Goal: Information Seeking & Learning: Learn about a topic

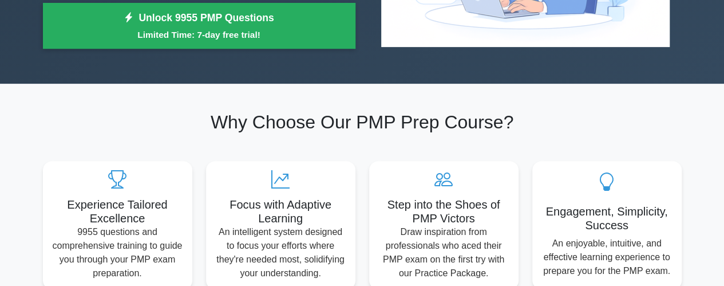
scroll to position [115, 0]
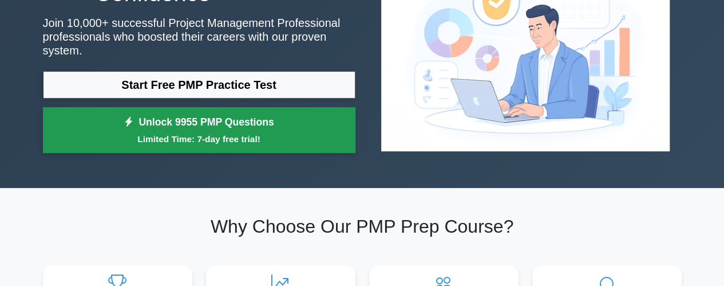
click at [306, 123] on link "Unlock 9955 PMP Questions Limited Time: 7-day free trial!" at bounding box center [199, 130] width 313 height 46
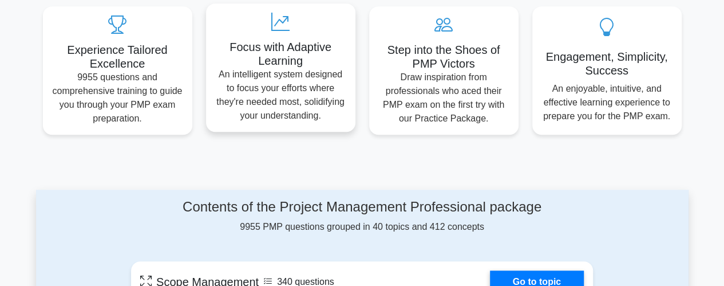
scroll to position [458, 0]
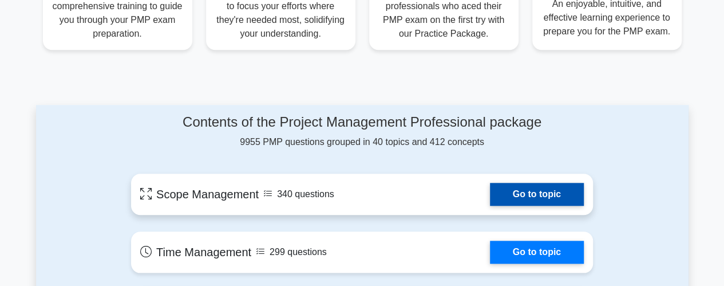
click at [536, 194] on link "Go to topic" at bounding box center [537, 194] width 94 height 23
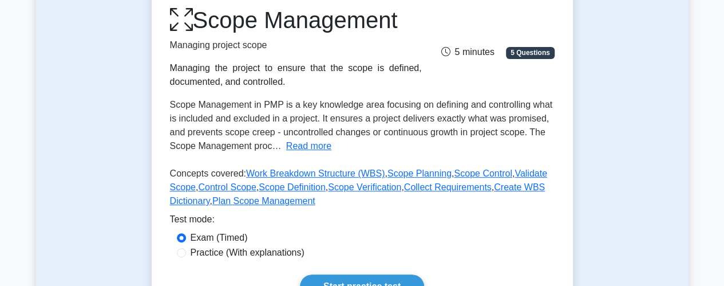
scroll to position [172, 0]
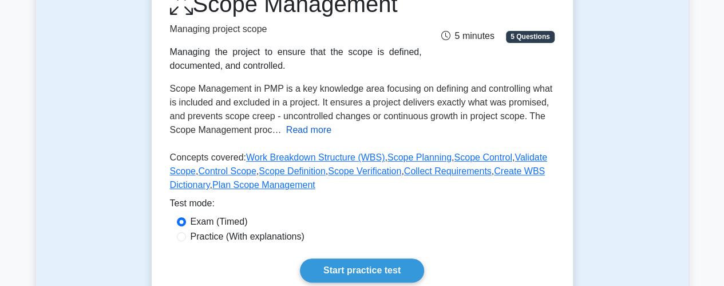
click at [312, 131] on button "Read more" at bounding box center [308, 130] width 45 height 14
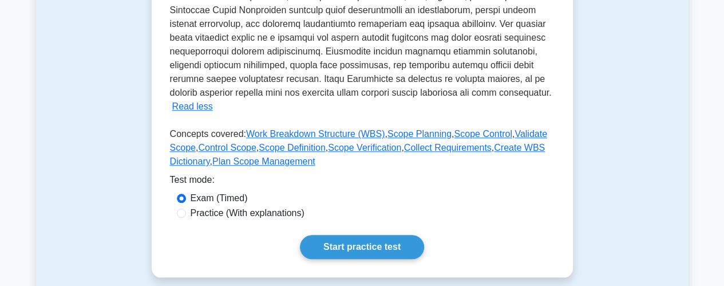
scroll to position [458, 0]
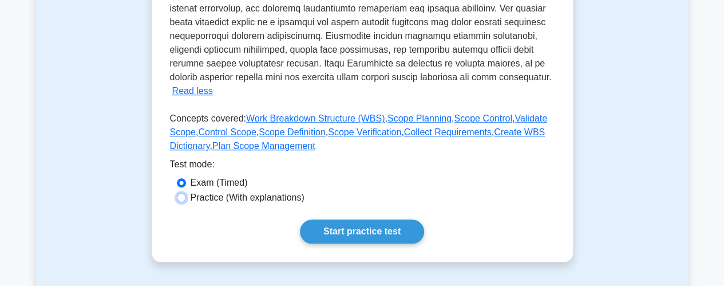
click at [182, 193] on input "Practice (With explanations)" at bounding box center [181, 197] width 9 height 9
radio input "true"
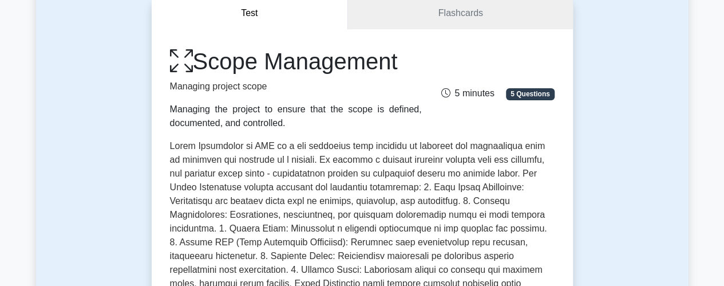
scroll to position [0, 0]
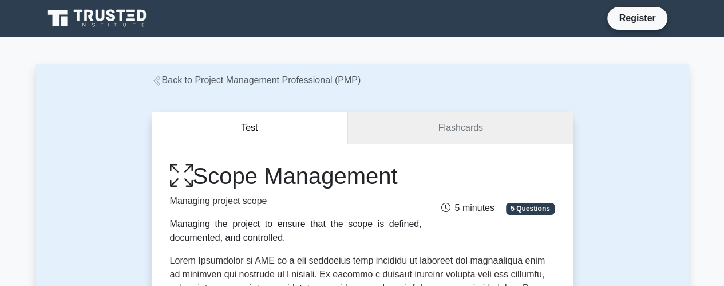
click at [414, 132] on link "Flashcards" at bounding box center [460, 128] width 224 height 33
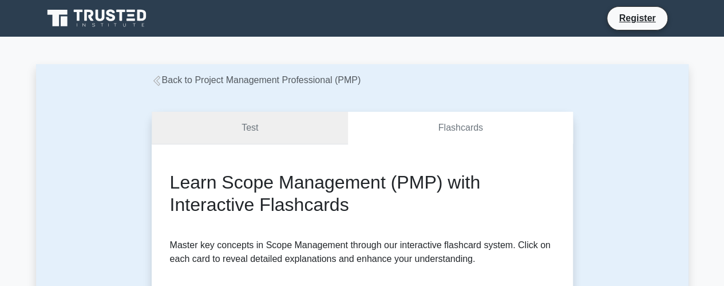
click at [226, 124] on link "Test" at bounding box center [250, 128] width 197 height 33
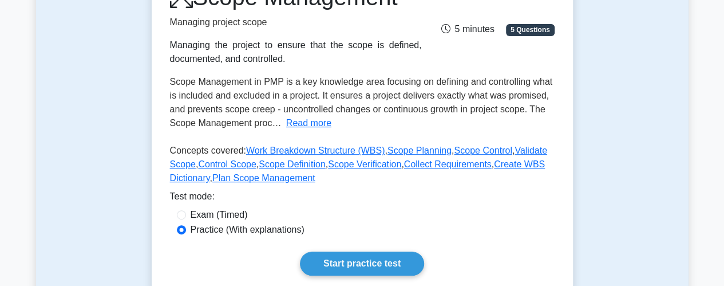
scroll to position [115, 0]
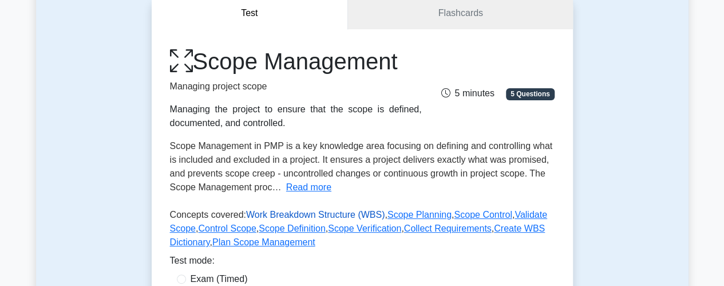
click at [305, 218] on link "Work Breakdown Structure (WBS)" at bounding box center [315, 215] width 139 height 10
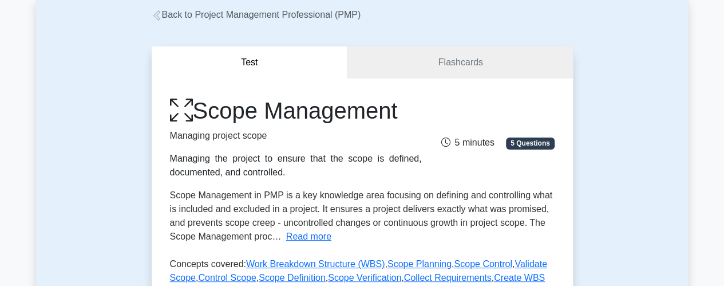
scroll to position [0, 0]
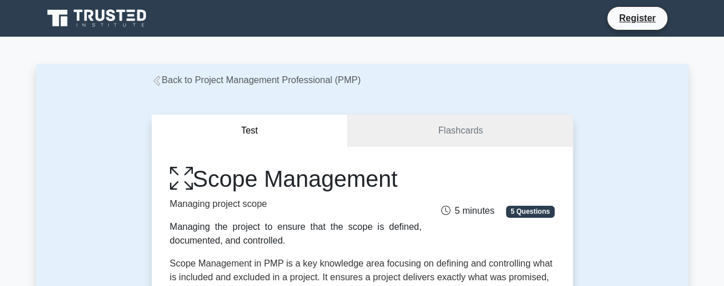
click at [117, 18] on icon at bounding box center [98, 18] width 110 height 22
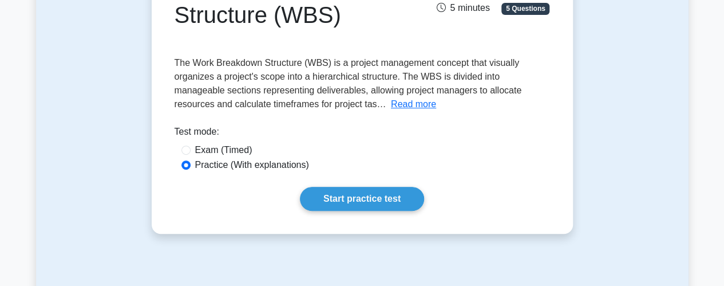
scroll to position [172, 0]
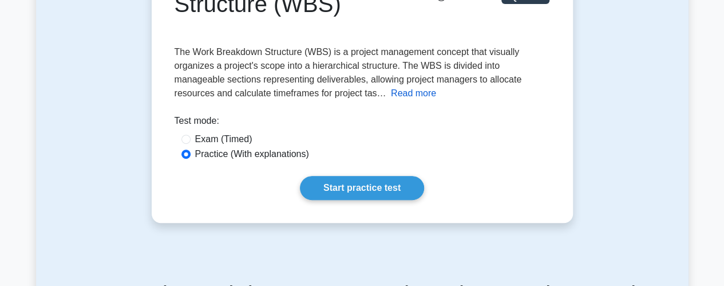
click at [391, 98] on button "Read more" at bounding box center [413, 93] width 45 height 14
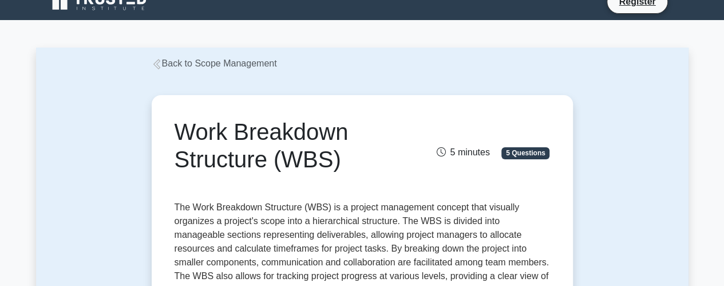
scroll to position [0, 0]
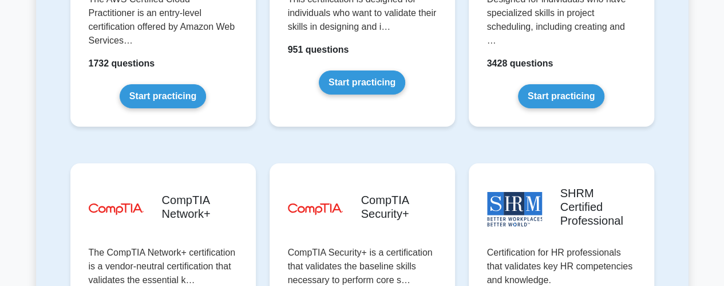
scroll to position [2004, 0]
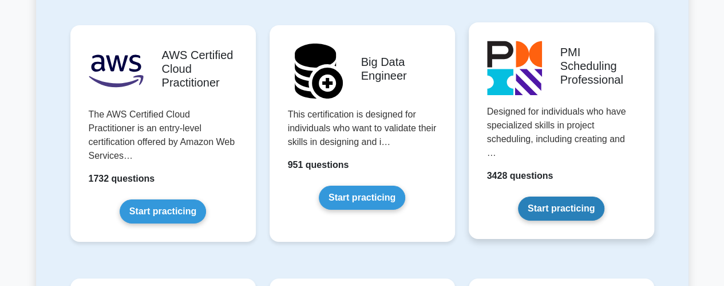
click at [583, 196] on link "Start practicing" at bounding box center [561, 208] width 86 height 24
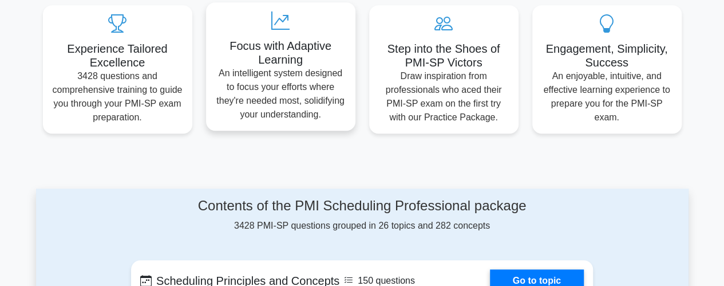
scroll to position [484, 0]
